Goal: Check status: Check status

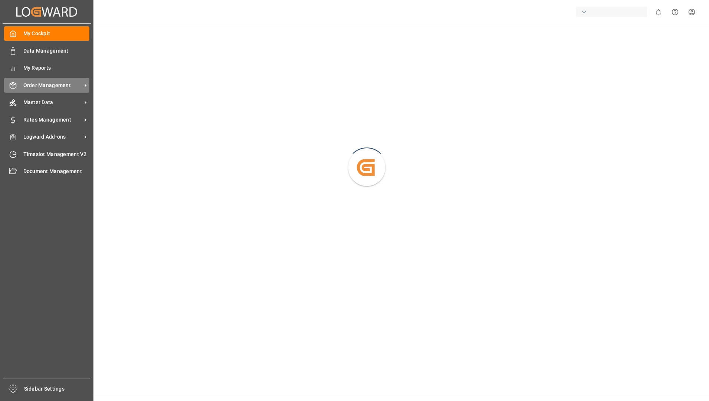
click at [34, 86] on span "Order Management" at bounding box center [52, 86] width 59 height 8
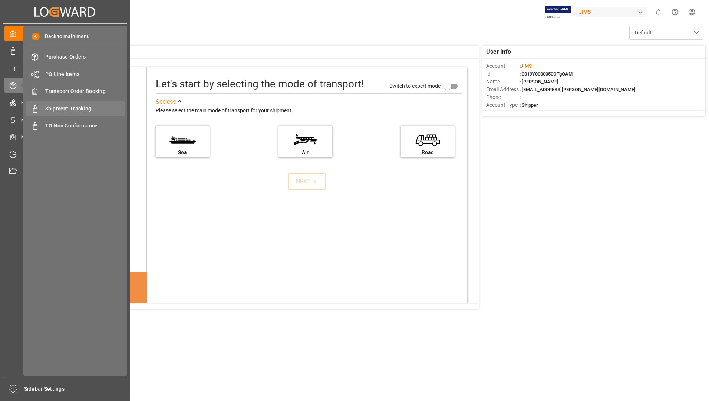
click at [80, 107] on span "Shipment Tracking" at bounding box center [85, 109] width 80 height 8
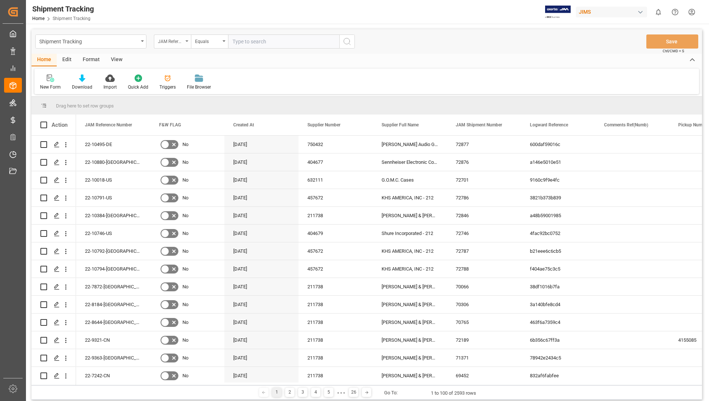
click at [173, 42] on div "JAM Reference Number" at bounding box center [170, 40] width 25 height 9
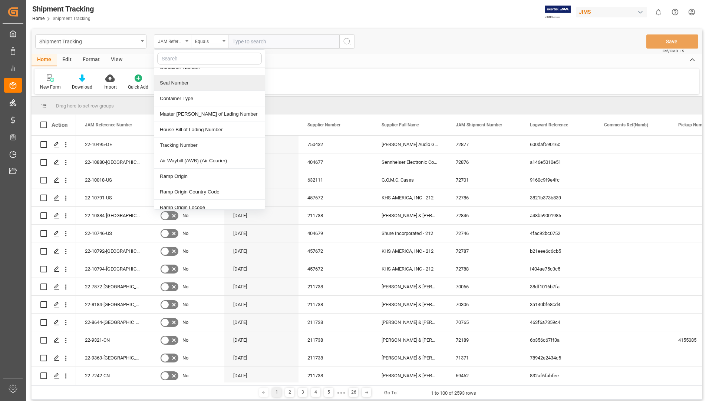
scroll to position [297, 0]
click at [198, 139] on div "Tracking Number" at bounding box center [209, 145] width 110 height 16
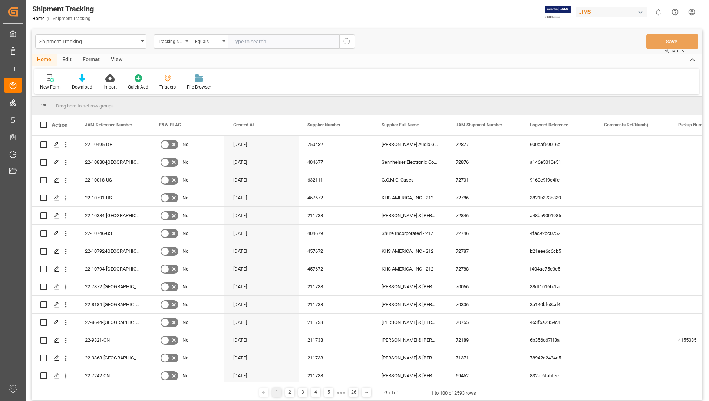
click at [287, 44] on input "text" at bounding box center [283, 41] width 111 height 14
type input "3277429466"
click at [349, 44] on icon "search button" at bounding box center [347, 41] width 9 height 9
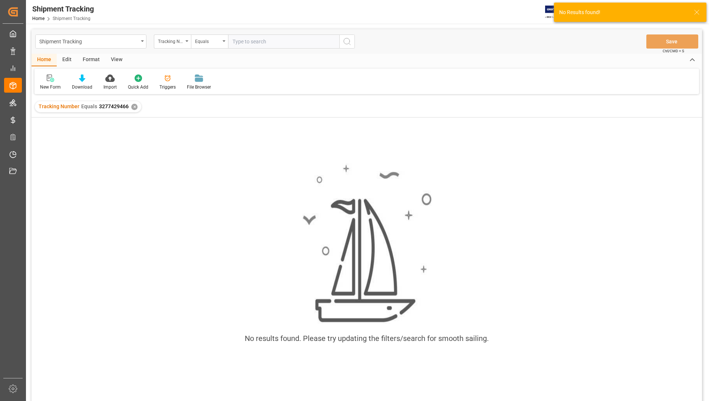
click at [134, 108] on div "✕" at bounding box center [134, 107] width 6 height 6
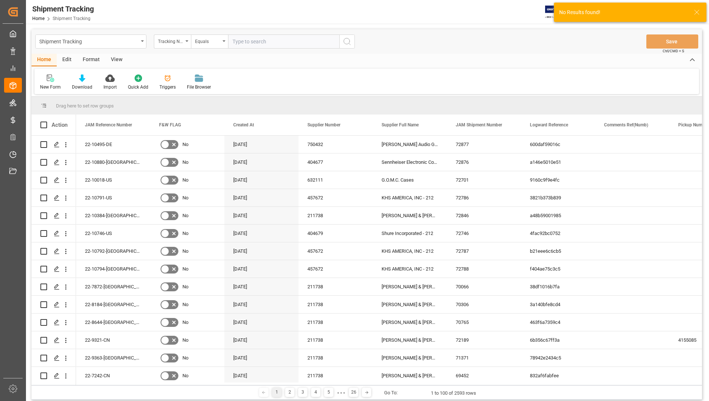
click at [275, 42] on input "text" at bounding box center [283, 41] width 111 height 14
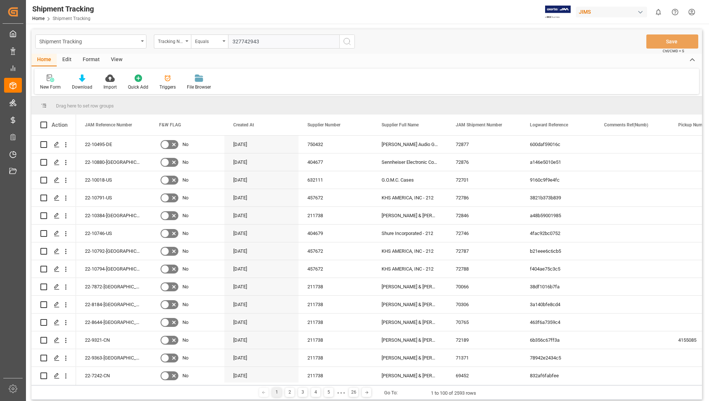
type input "3277429433"
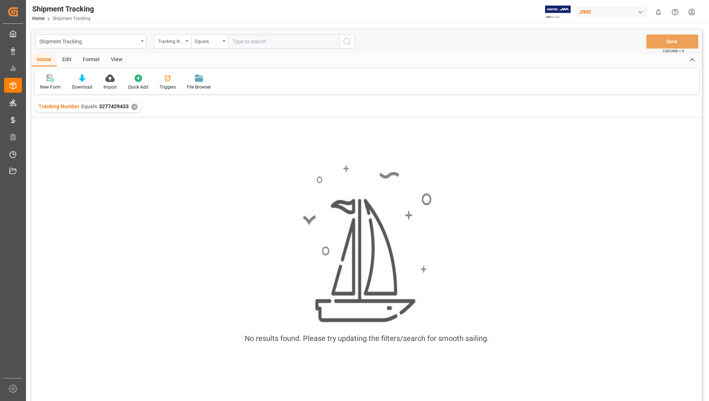
click at [133, 108] on div "✕" at bounding box center [134, 107] width 6 height 6
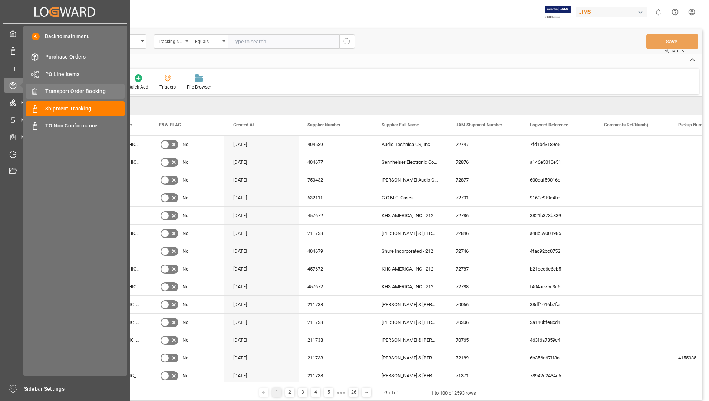
click at [69, 90] on span "Transport Order Booking" at bounding box center [85, 92] width 80 height 8
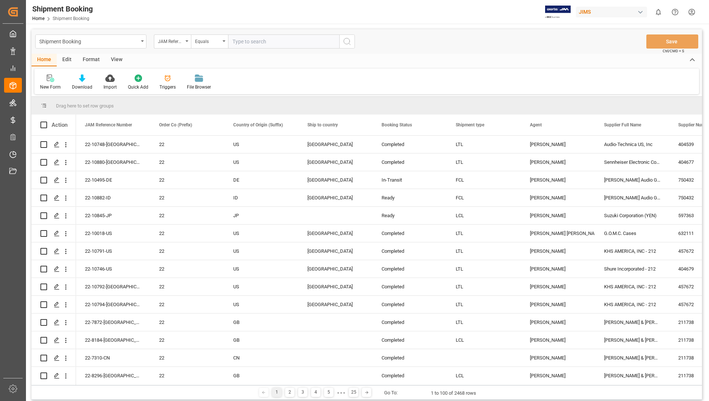
click at [290, 43] on input "text" at bounding box center [283, 41] width 111 height 14
type input "22-10713-us"
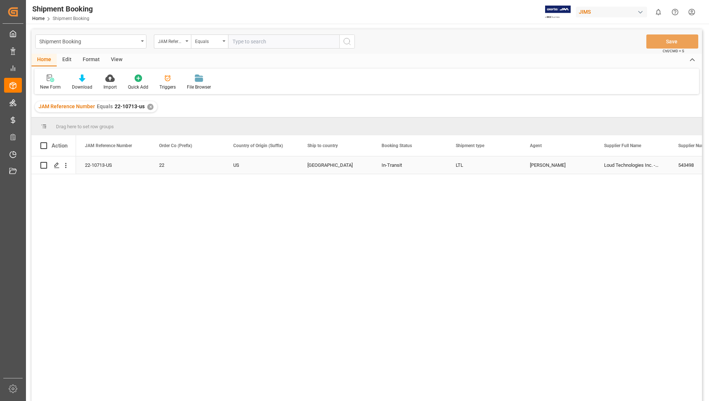
click at [46, 164] on input "Press Space to toggle row selection (unchecked)" at bounding box center [43, 165] width 7 height 7
checkbox input "true"
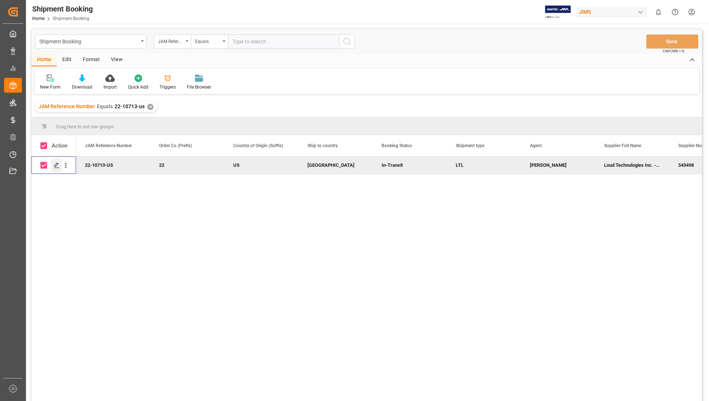
click at [56, 164] on icon "Press SPACE to deselect this row." at bounding box center [57, 165] width 6 height 6
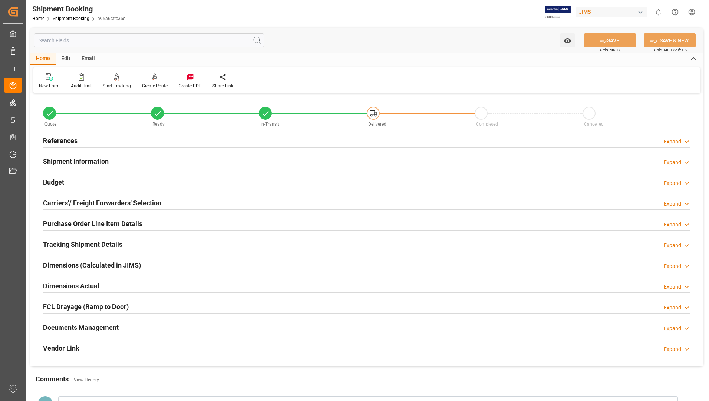
click at [91, 242] on h2 "Tracking Shipment Details" at bounding box center [82, 245] width 79 height 10
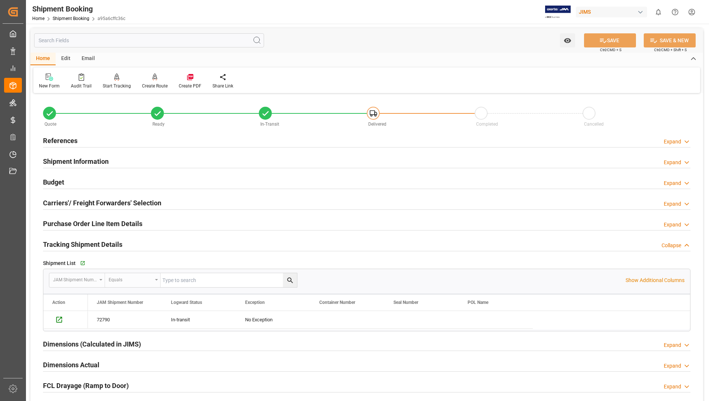
click at [114, 221] on h2 "Purchase Order Line Item Details" at bounding box center [92, 224] width 99 height 10
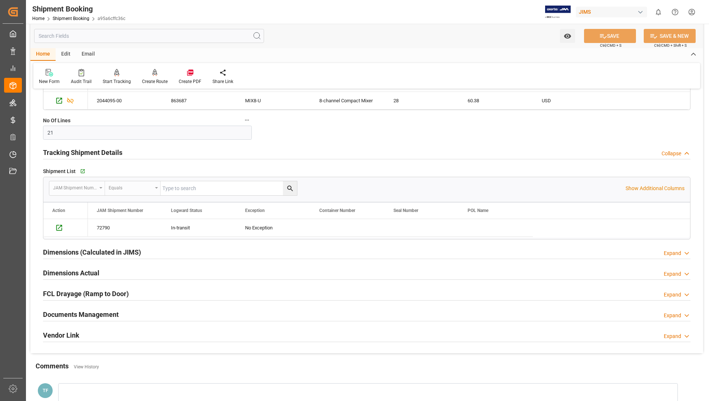
scroll to position [445, 0]
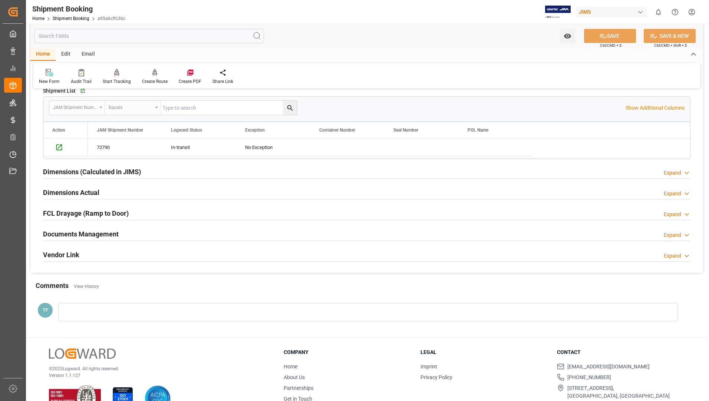
drag, startPoint x: 62, startPoint y: 234, endPoint x: 96, endPoint y: 235, distance: 33.8
click at [62, 234] on h2 "Documents Management" at bounding box center [81, 234] width 76 height 10
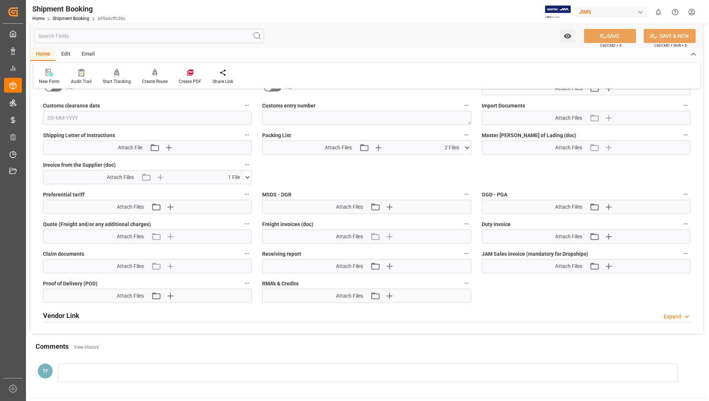
scroll to position [704, 0]
click at [468, 146] on icon at bounding box center [467, 147] width 4 height 2
click at [463, 158] on icon at bounding box center [462, 160] width 7 height 5
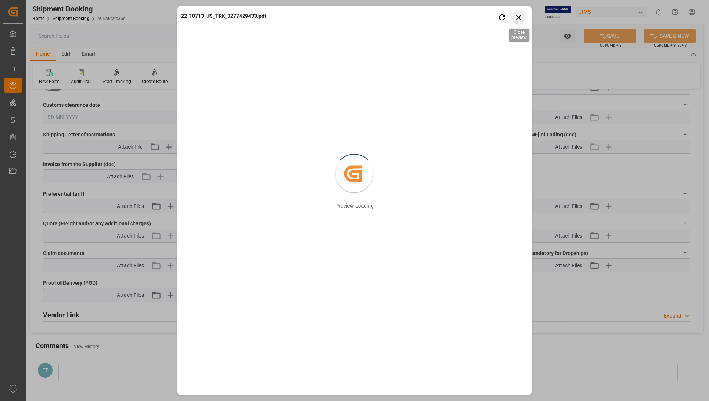
click at [520, 17] on icon "button" at bounding box center [518, 17] width 9 height 9
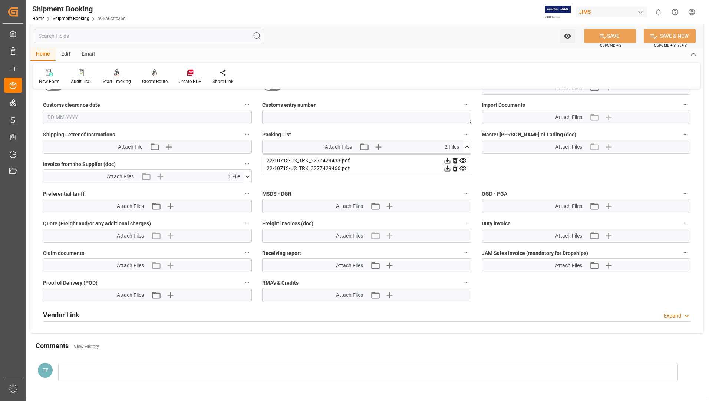
click at [464, 168] on icon at bounding box center [462, 168] width 7 height 5
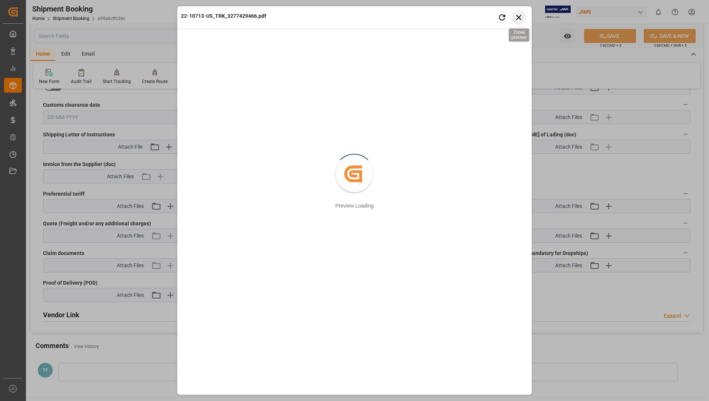
click at [518, 14] on icon "button" at bounding box center [518, 17] width 9 height 9
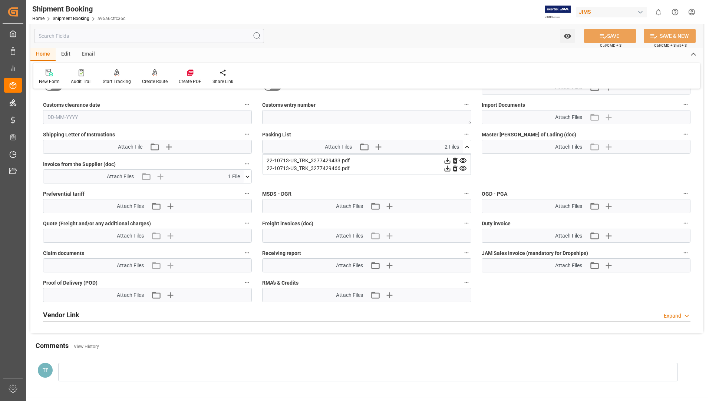
click at [248, 174] on icon at bounding box center [248, 177] width 8 height 8
click at [242, 188] on icon at bounding box center [243, 190] width 7 height 5
